Goal: Transaction & Acquisition: Purchase product/service

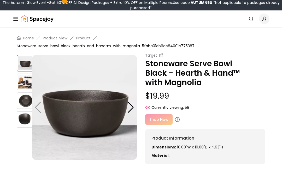
click at [131, 109] on div at bounding box center [130, 107] width 7 height 11
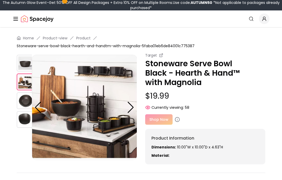
click at [134, 108] on div at bounding box center [130, 107] width 7 height 11
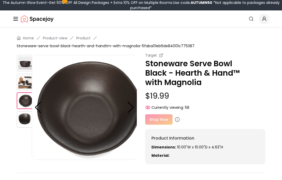
click at [135, 106] on img at bounding box center [84, 107] width 105 height 105
click at [136, 106] on img at bounding box center [84, 107] width 105 height 105
click at [132, 107] on div at bounding box center [130, 107] width 7 height 11
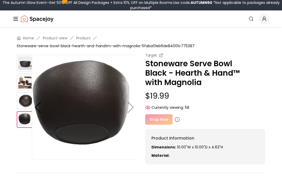
click at [128, 107] on img at bounding box center [84, 107] width 105 height 105
click at [129, 105] on img at bounding box center [84, 107] width 105 height 105
click at [131, 109] on img at bounding box center [84, 107] width 105 height 105
click at [131, 107] on img at bounding box center [84, 107] width 105 height 105
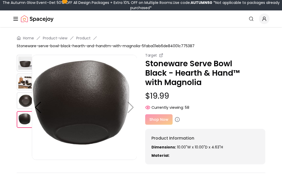
click at [18, 20] on icon "Global" at bounding box center [16, 19] width 6 height 6
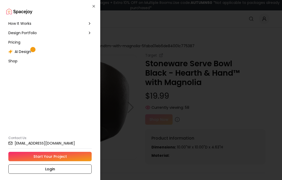
click at [14, 62] on span "Shop" at bounding box center [12, 60] width 9 height 5
